Goal: Use online tool/utility: Utilize a website feature to perform a specific function

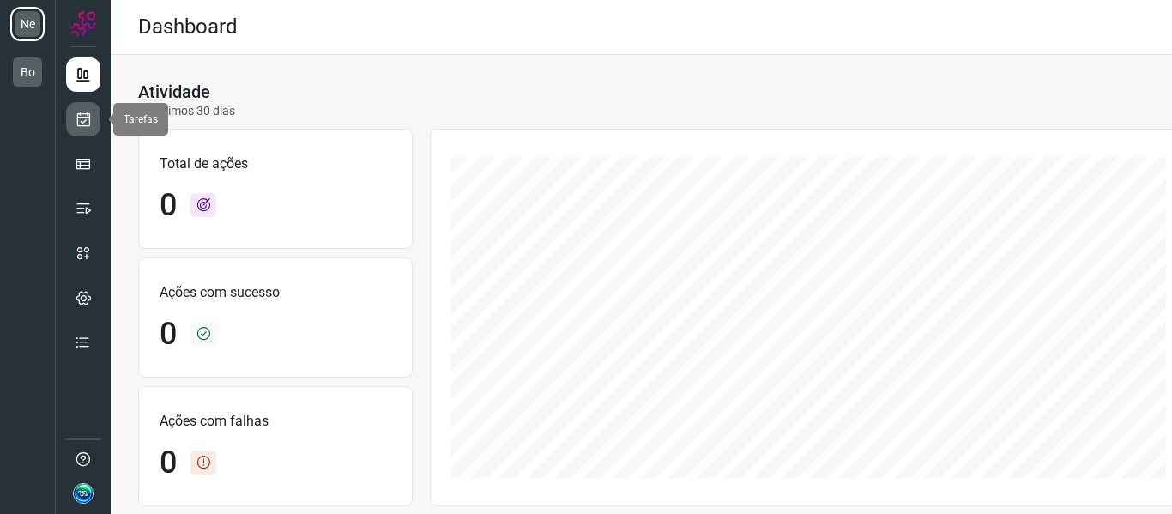
click at [87, 124] on icon at bounding box center [84, 119] width 18 height 17
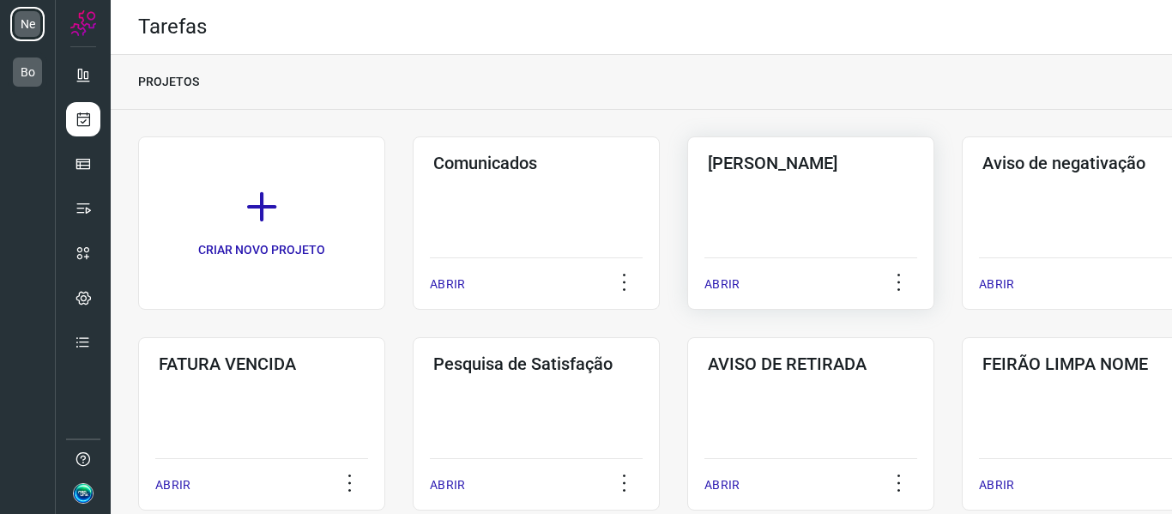
click at [763, 205] on div "Pós Serviço ABRIR" at bounding box center [810, 222] width 247 height 173
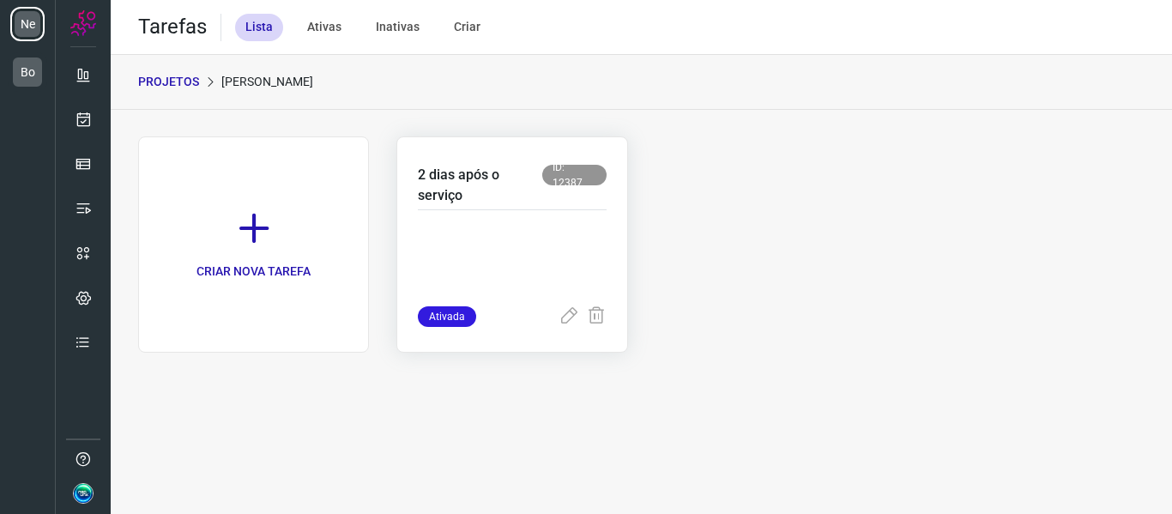
click at [546, 227] on p at bounding box center [512, 263] width 188 height 86
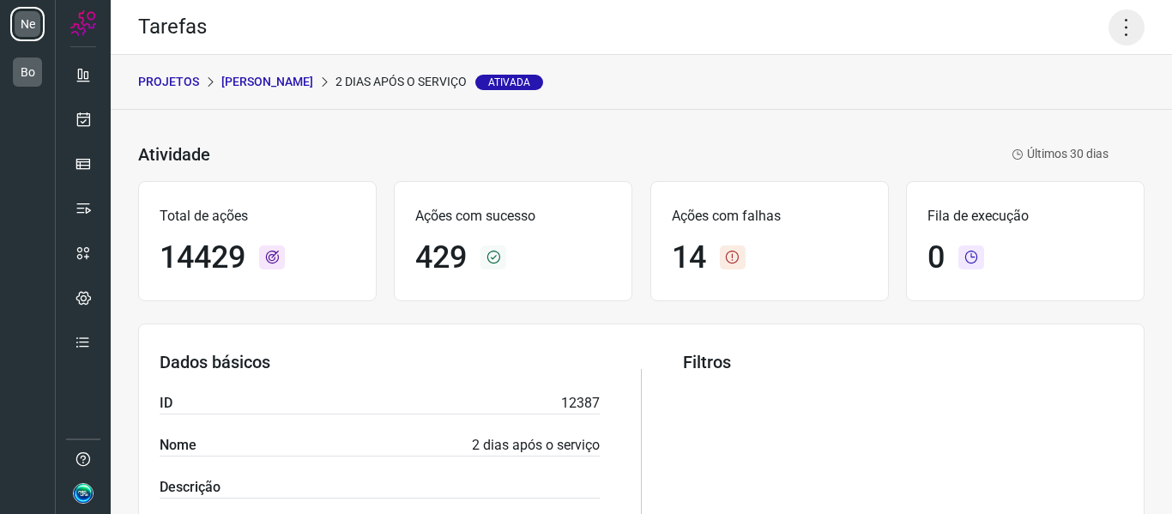
click at [1113, 33] on icon at bounding box center [1126, 27] width 36 height 36
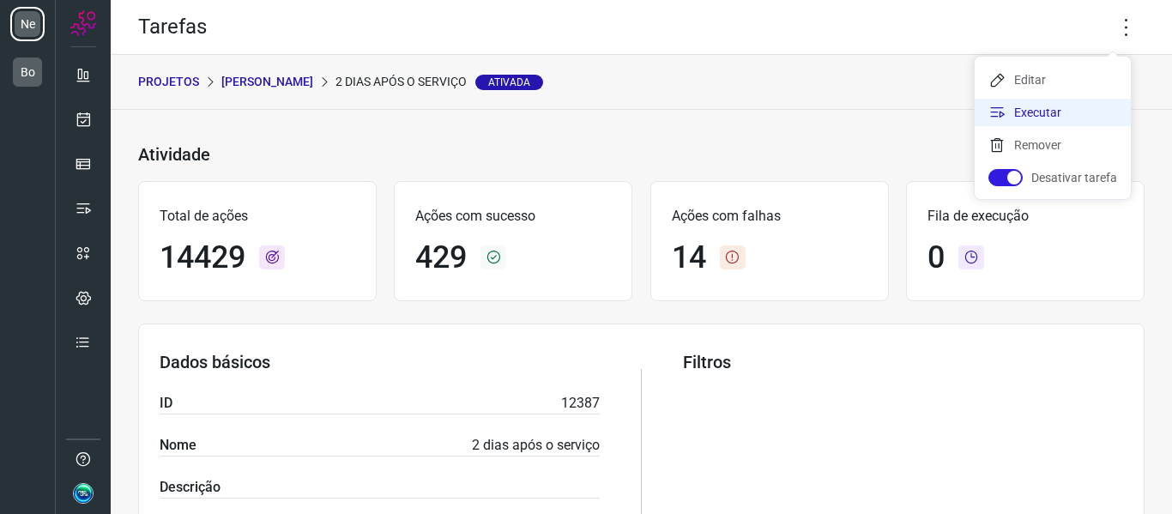
click at [1059, 113] on li "Executar" at bounding box center [1052, 112] width 156 height 27
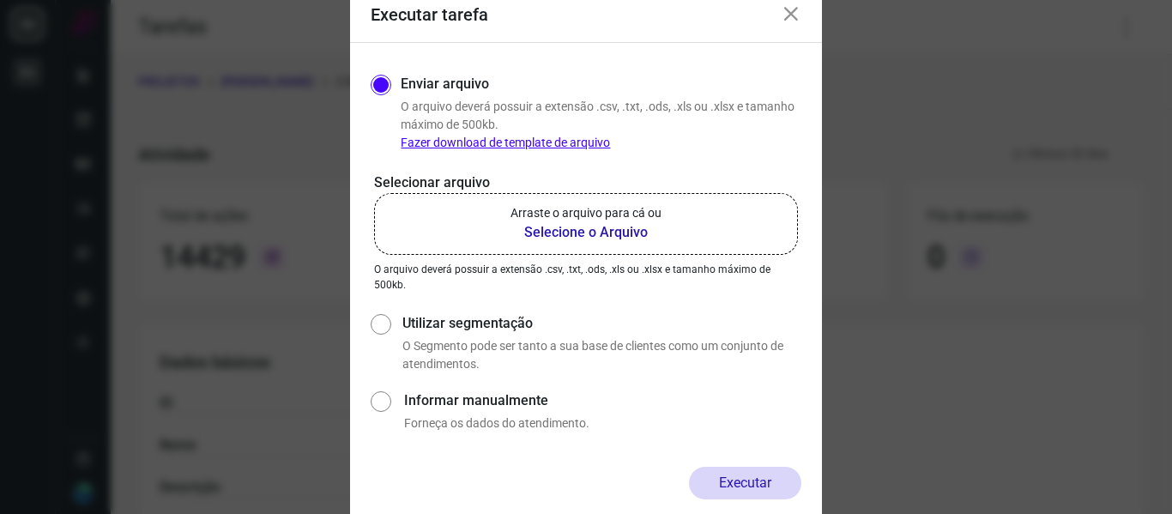
click at [618, 227] on b "Selecione o Arquivo" at bounding box center [585, 232] width 151 height 21
click at [0, 0] on input "Arraste o arquivo para cá ou Selecione o Arquivo" at bounding box center [0, 0] width 0 height 0
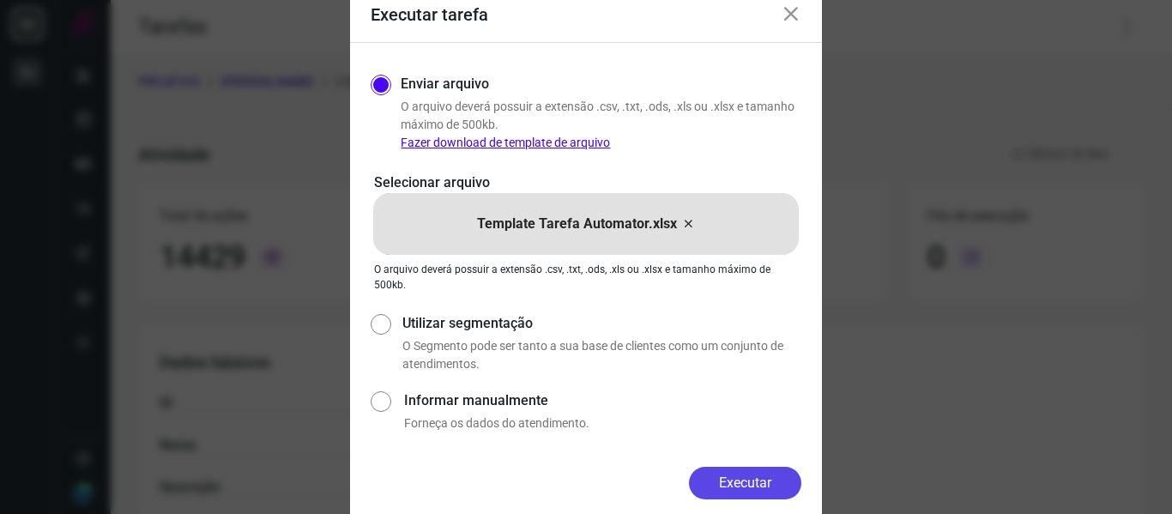
click at [760, 489] on button "Executar" at bounding box center [745, 483] width 112 height 33
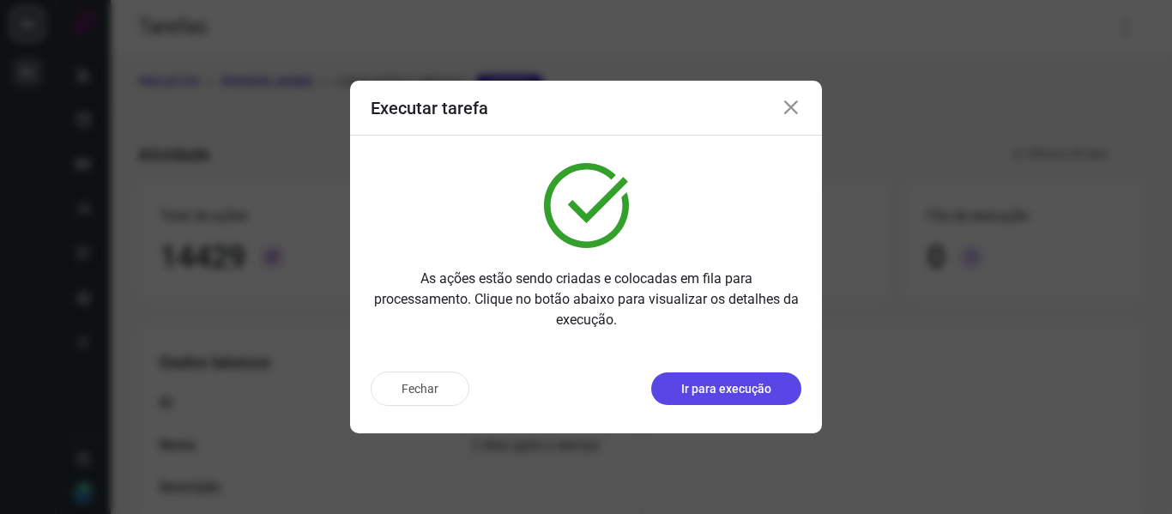
click at [763, 402] on button "Ir para execução" at bounding box center [726, 388] width 150 height 33
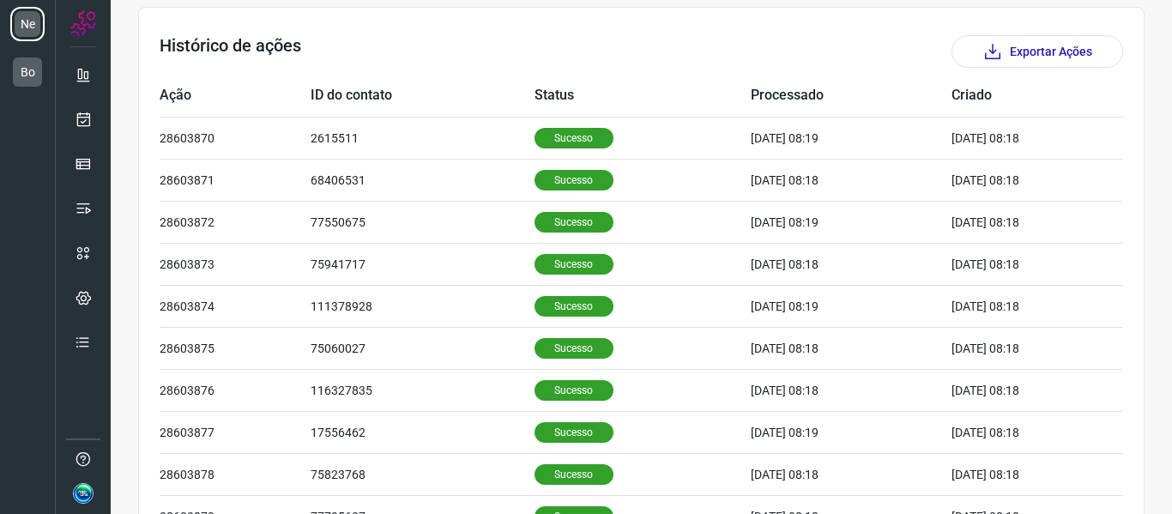
scroll to position [515, 0]
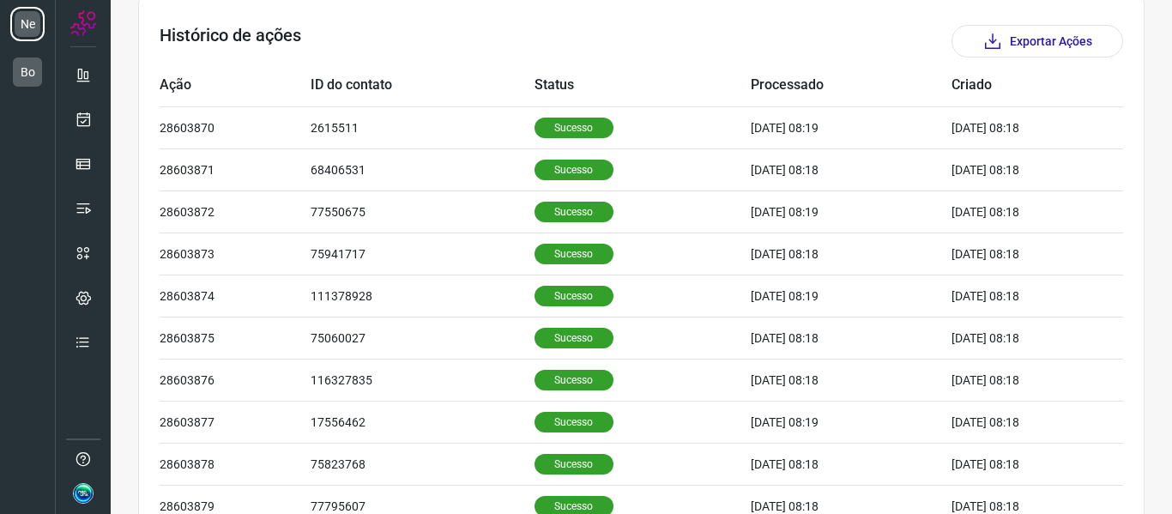
click at [541, 56] on div "Histórico de ações Exportar Ações" at bounding box center [641, 41] width 963 height 33
